Goal: Check status: Check status

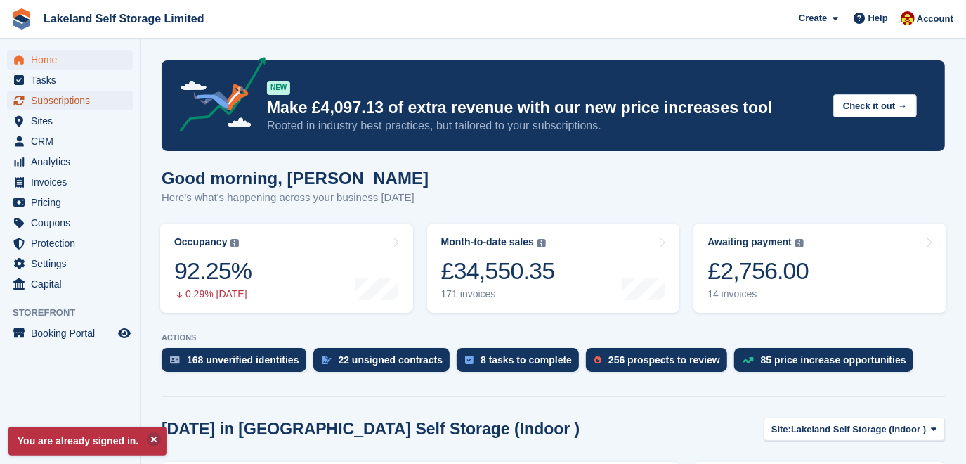
click at [51, 99] on span "Subscriptions" at bounding box center [73, 101] width 84 height 20
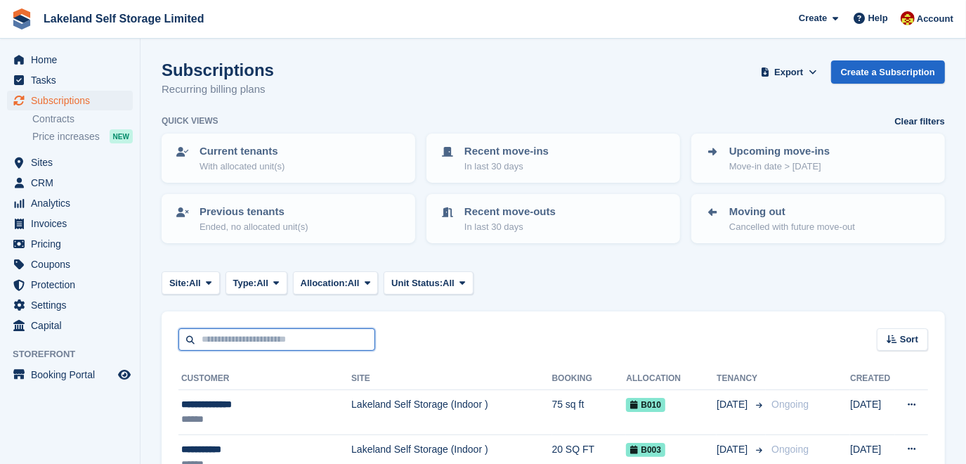
click at [222, 336] on input "text" at bounding box center [276, 339] width 197 height 23
type input "*****"
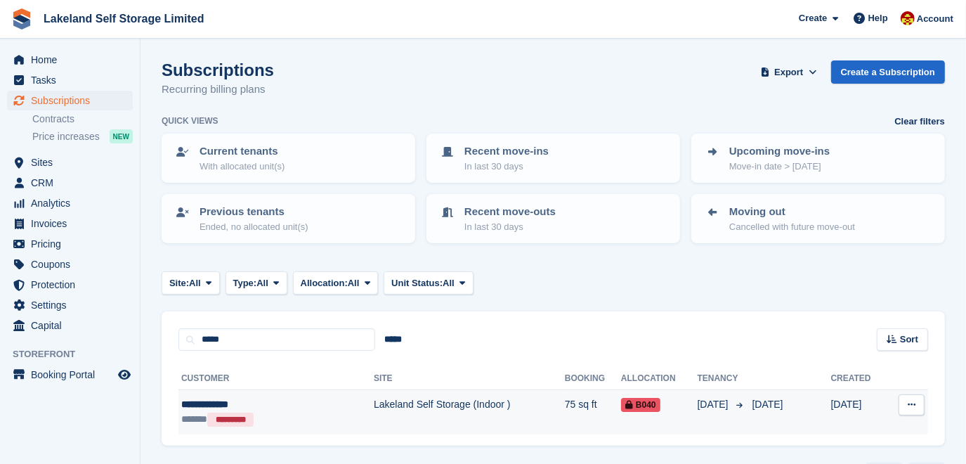
click at [374, 403] on td "Lakeland Self Storage (Indoor )" at bounding box center [469, 412] width 191 height 44
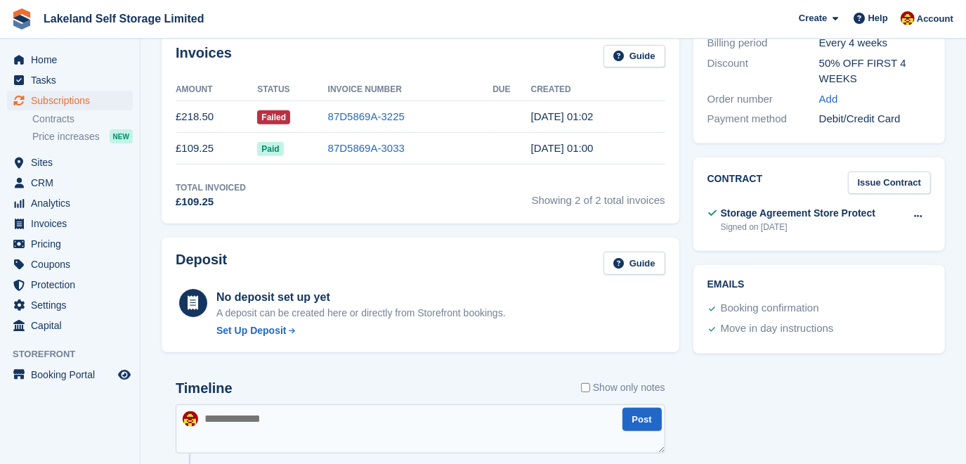
scroll to position [447, 0]
click at [352, 115] on link "87D5869A-3225" at bounding box center [366, 115] width 77 height 12
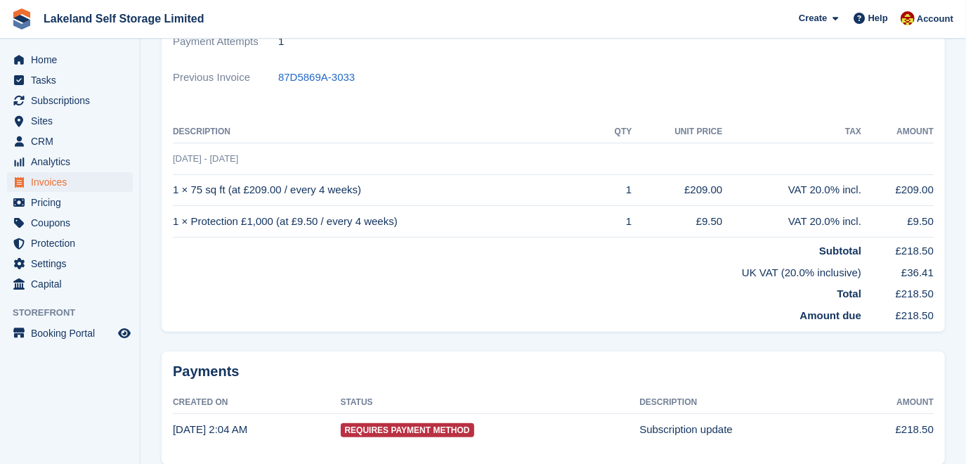
scroll to position [319, 0]
